Goal: Task Accomplishment & Management: Use online tool/utility

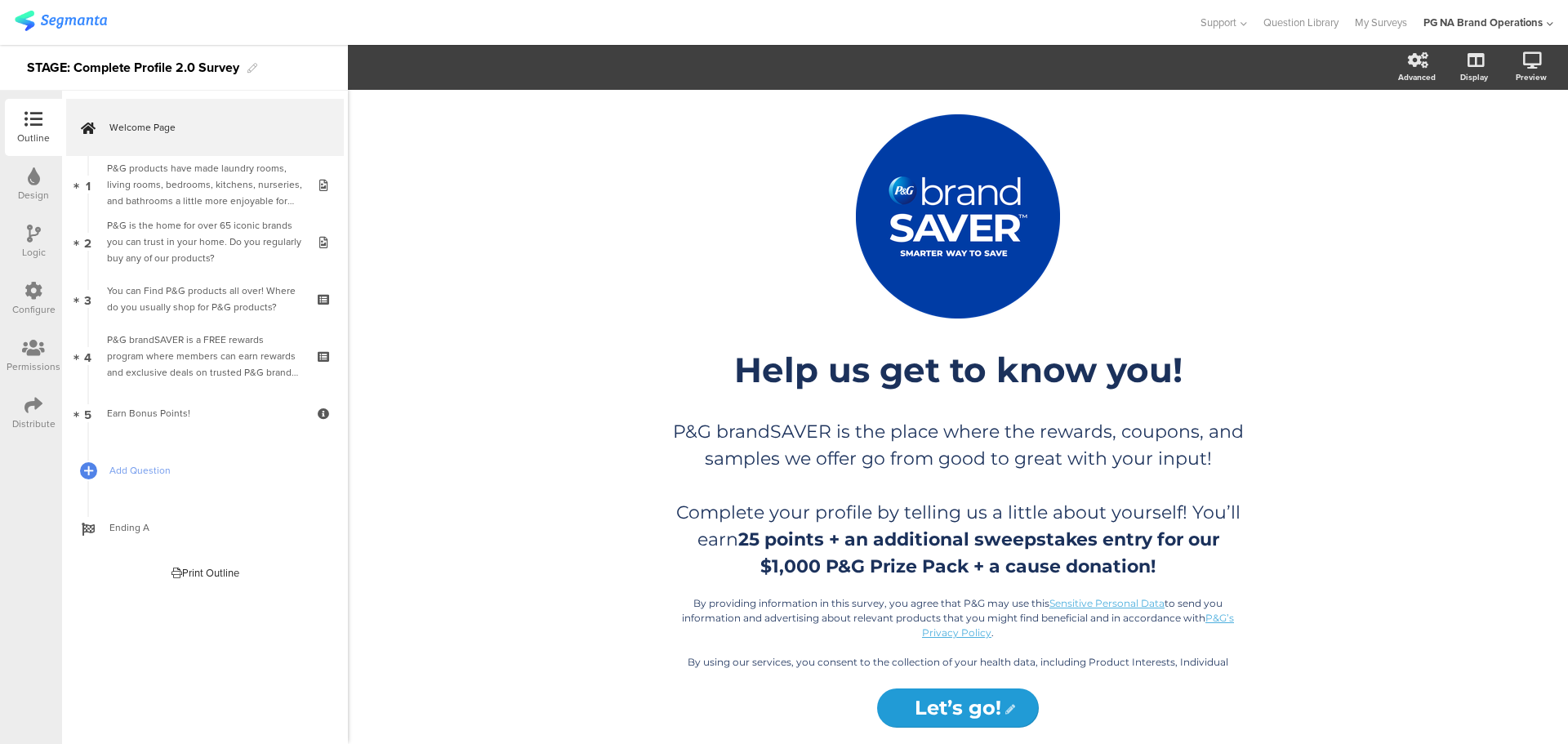
click at [37, 14] on img at bounding box center [61, 21] width 92 height 21
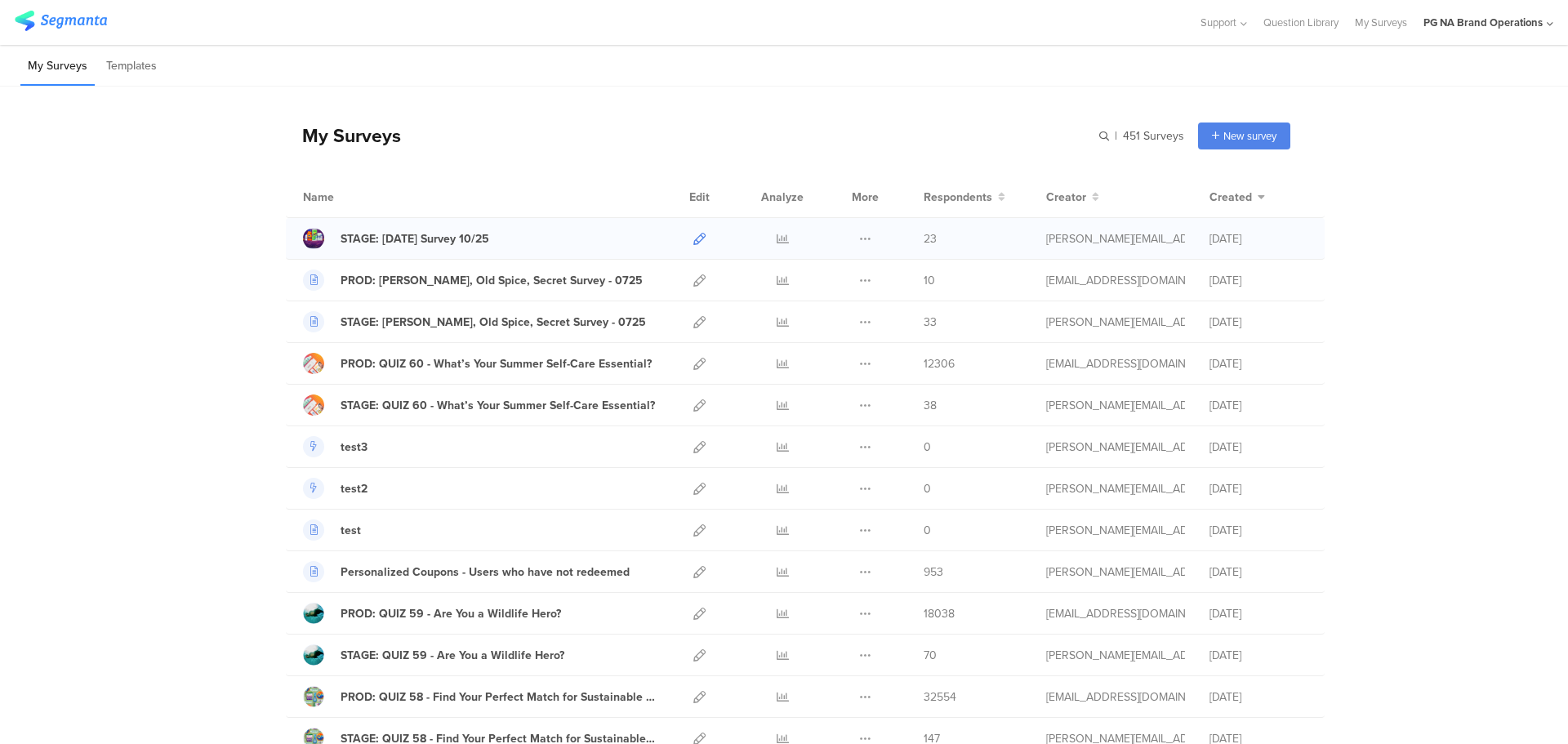
click at [693, 239] on icon at bounding box center [699, 239] width 13 height 13
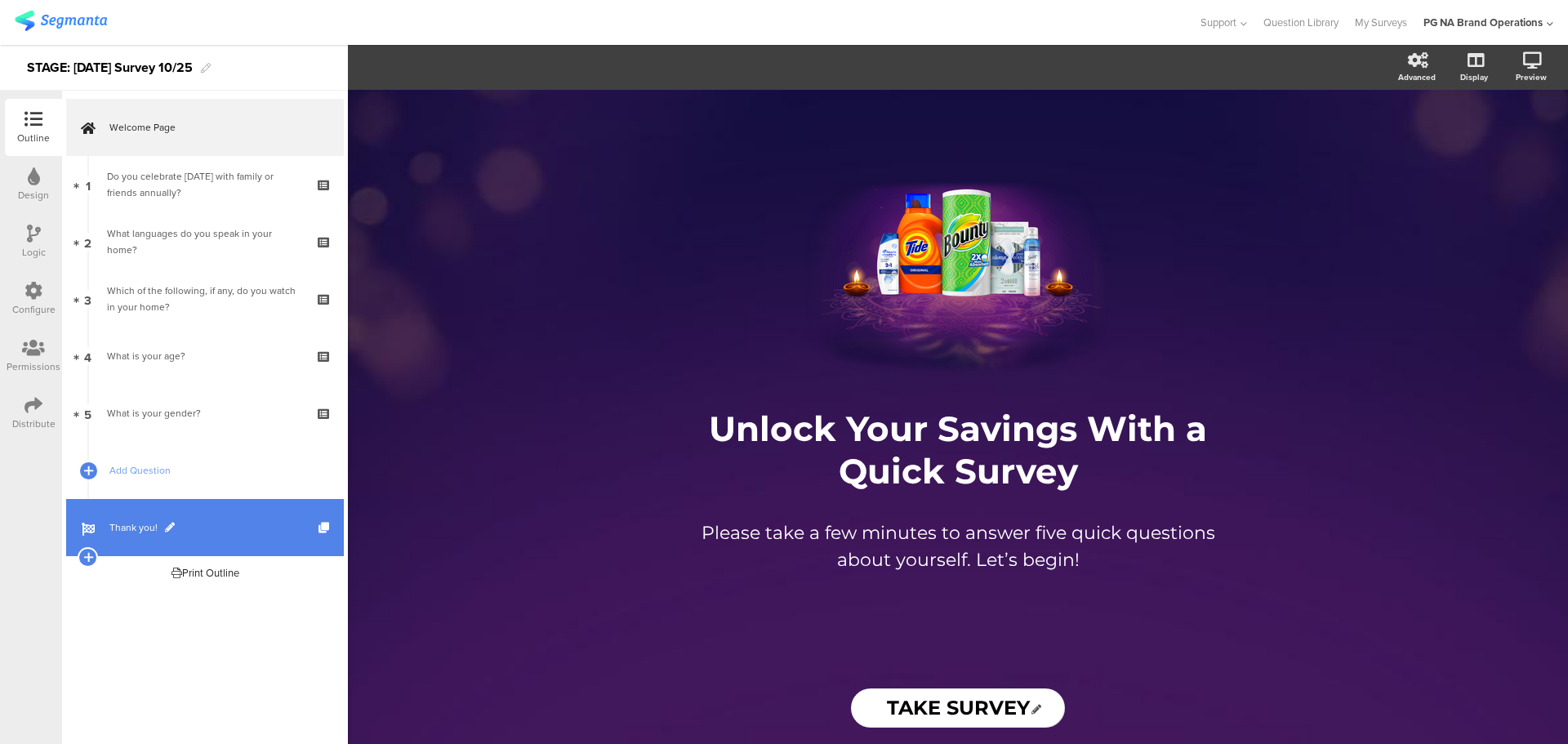
click at [139, 518] on link "Thank you!" at bounding box center [206, 528] width 278 height 57
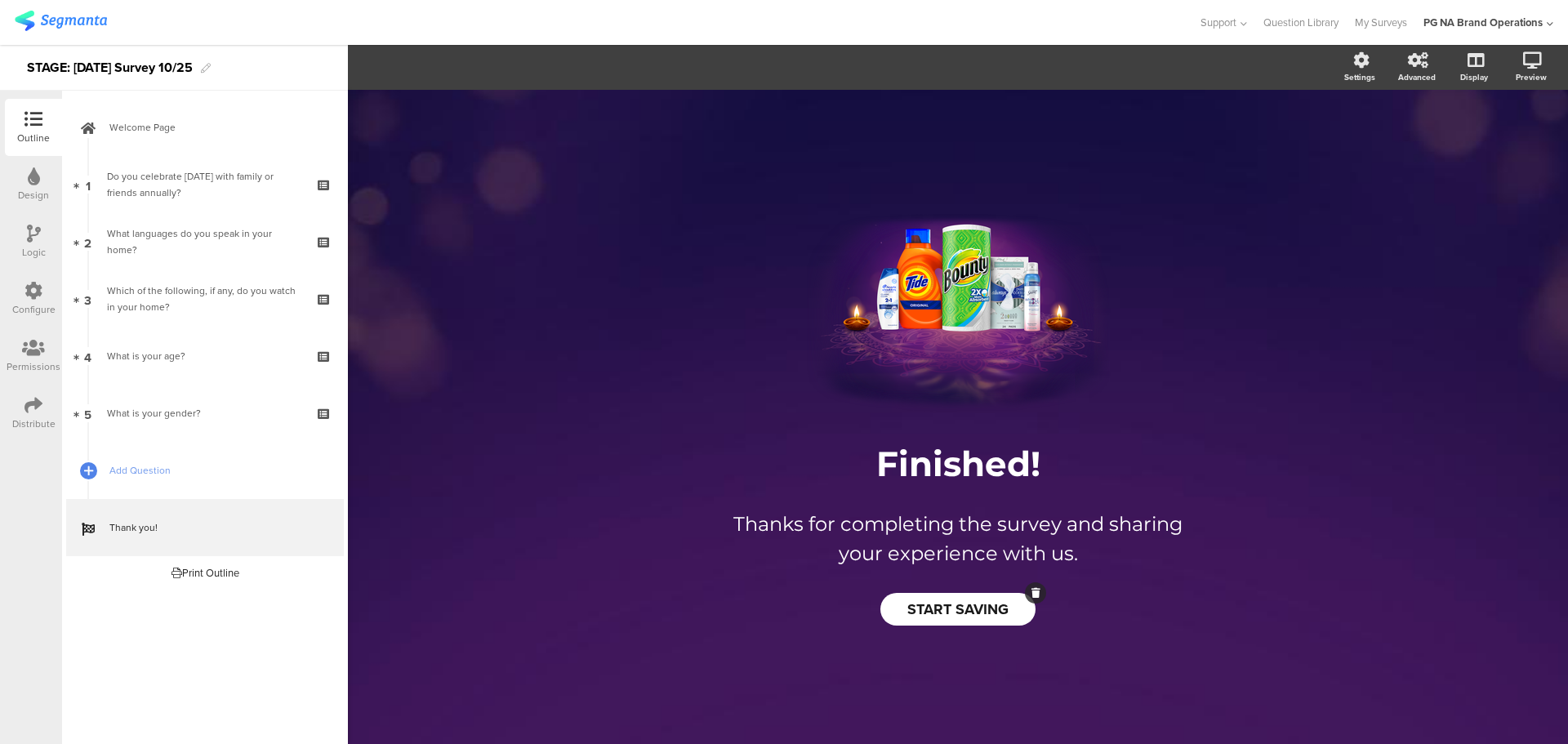
click at [924, 598] on span "START SAVING" at bounding box center [958, 609] width 101 height 22
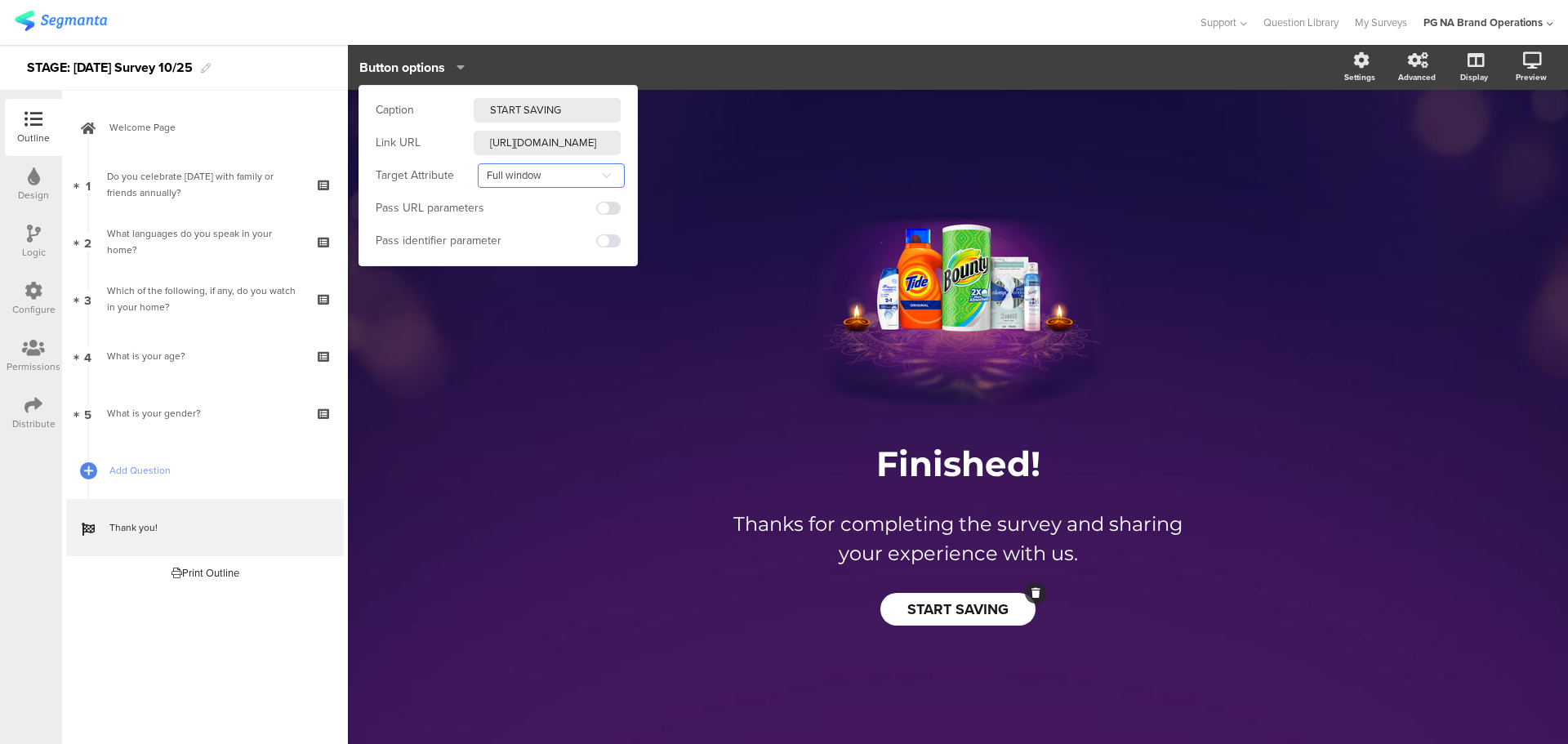
click at [529, 176] on input "Full window" at bounding box center [551, 175] width 147 height 24
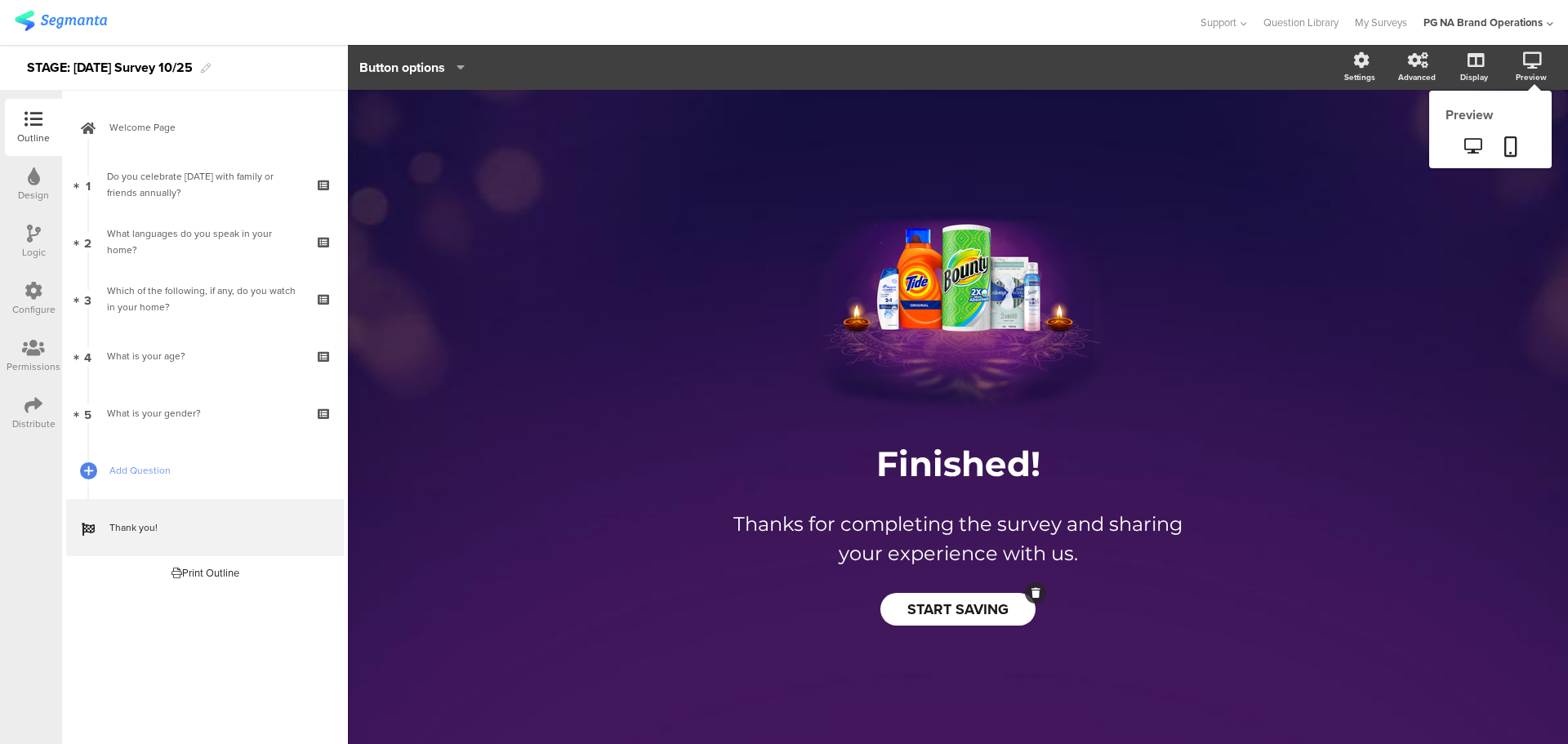
click at [1528, 76] on div "Preview" at bounding box center [1532, 77] width 31 height 13
click at [1472, 146] on icon at bounding box center [1473, 146] width 18 height 16
click at [925, 606] on span "START SAVING" at bounding box center [958, 609] width 101 height 22
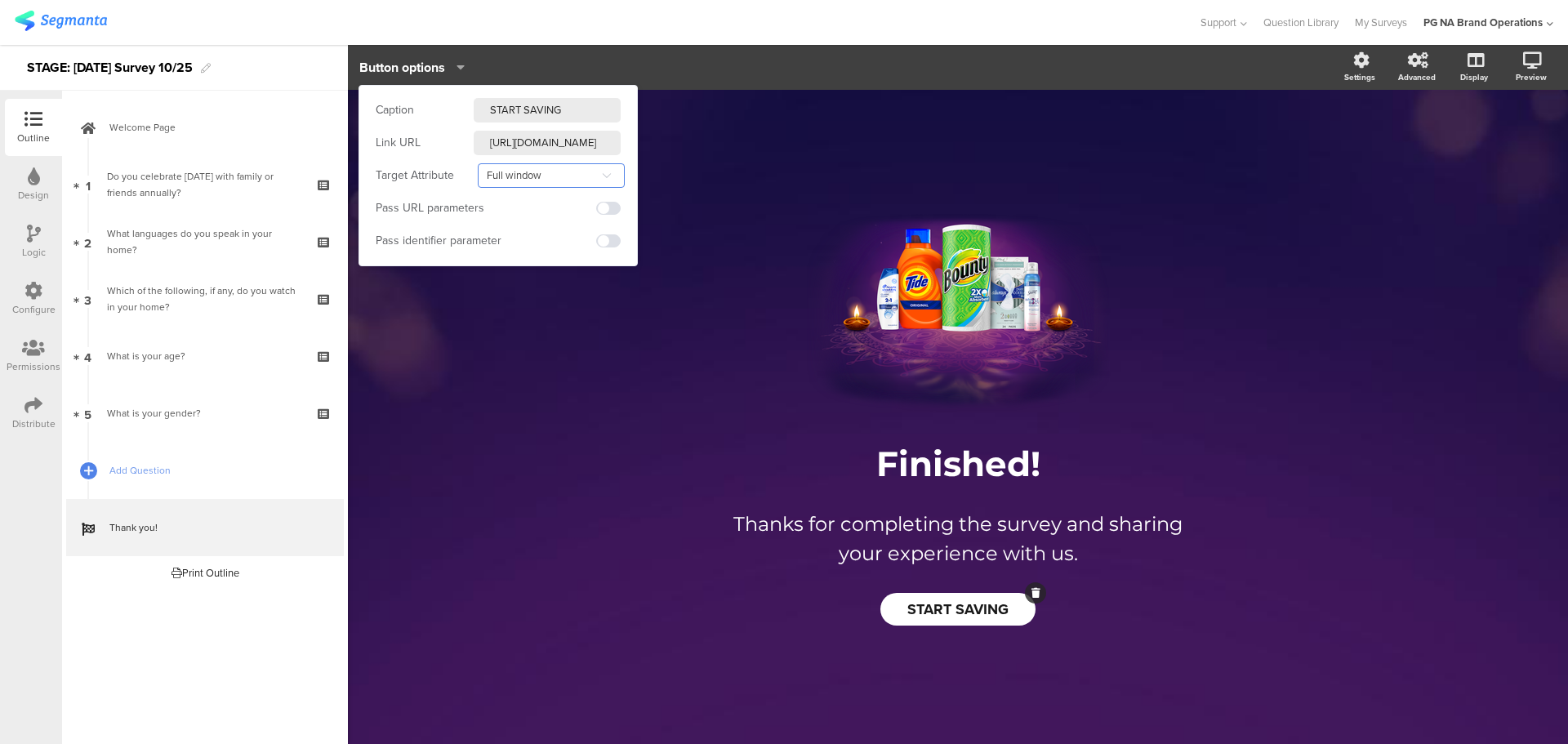
click at [534, 173] on input "Full window" at bounding box center [551, 175] width 147 height 24
click at [528, 269] on span "Parent frame" at bounding box center [523, 272] width 65 height 18
click at [506, 175] on input "Parent frame" at bounding box center [551, 175] width 147 height 24
click at [504, 246] on span "Same frame" at bounding box center [520, 245] width 60 height 18
type input "Same frame"
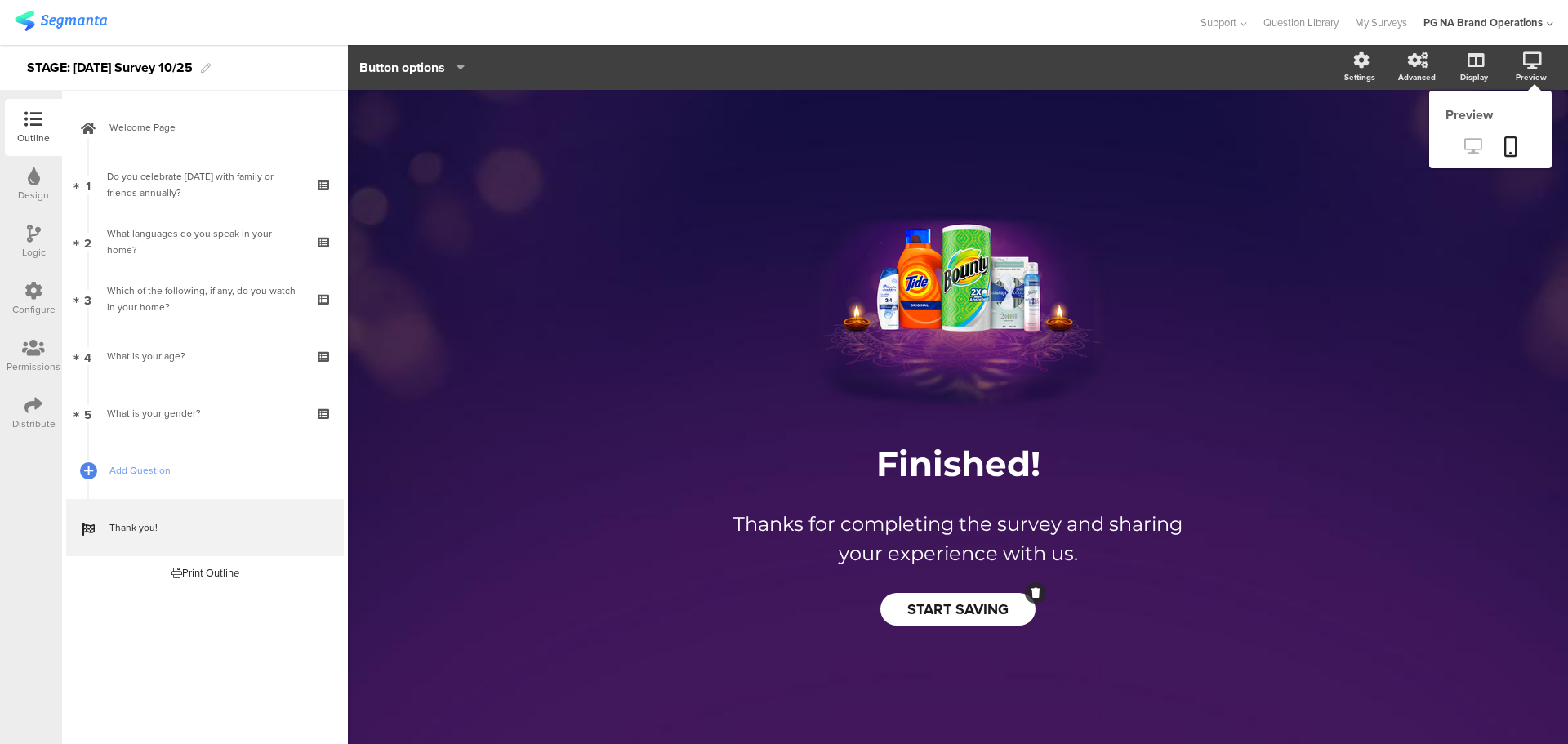
click at [1469, 148] on icon at bounding box center [1473, 146] width 18 height 16
click at [959, 599] on span "START SAVING" at bounding box center [958, 609] width 101 height 22
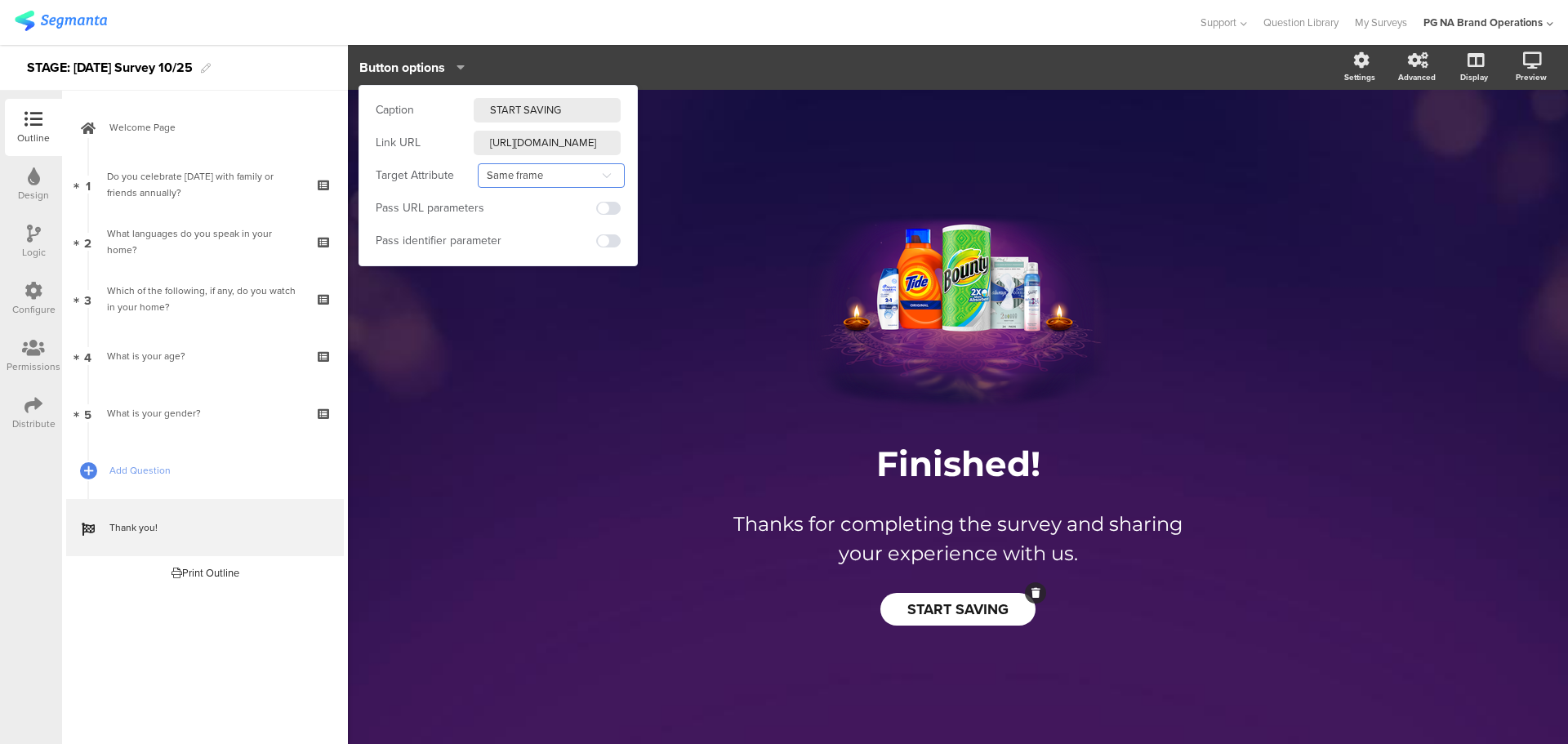
click at [512, 165] on input "Same frame" at bounding box center [551, 175] width 147 height 24
click at [518, 299] on span "Full window" at bounding box center [520, 301] width 60 height 18
type input "Full window"
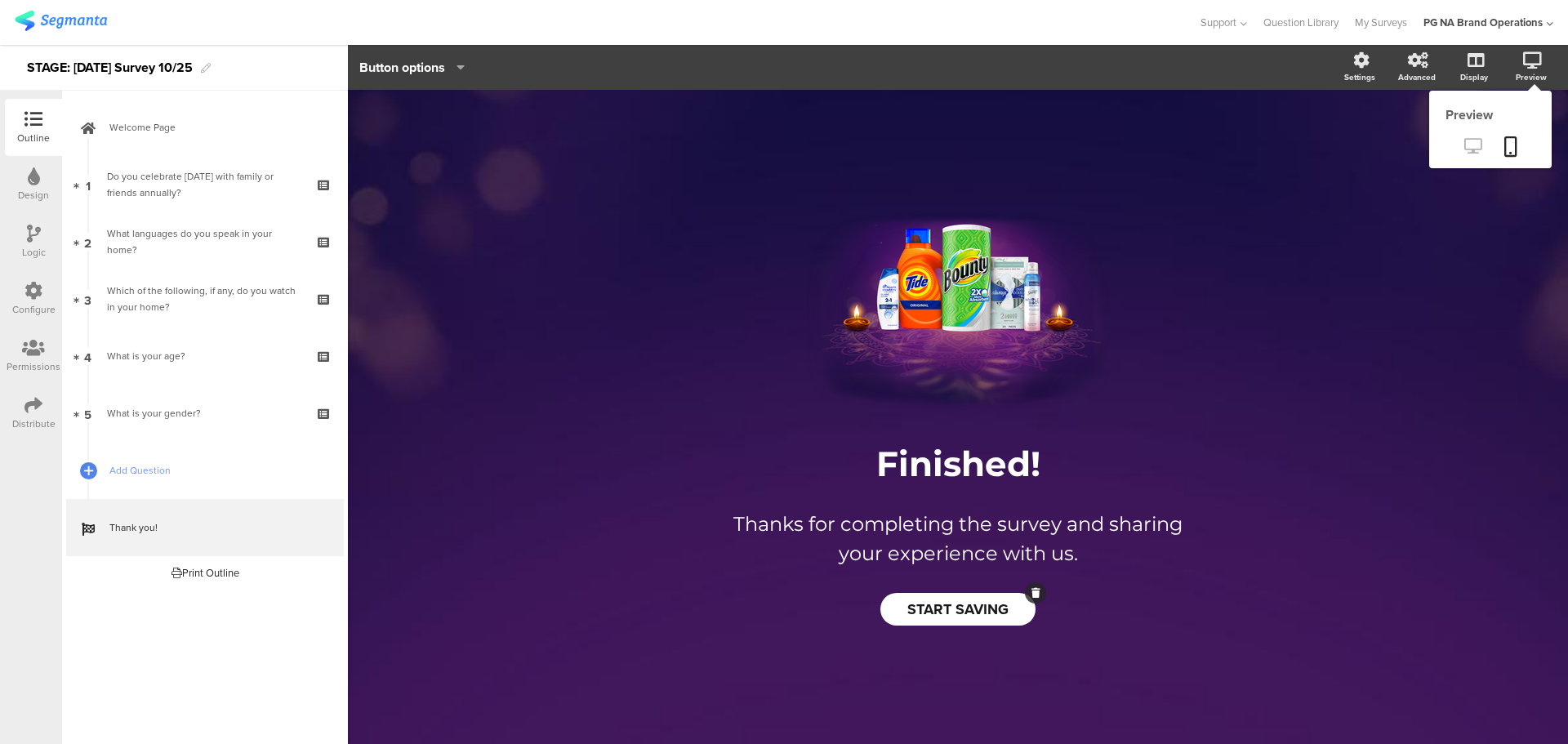
click at [1474, 155] on link at bounding box center [1473, 148] width 40 height 27
